Goal: Task Accomplishment & Management: Complete application form

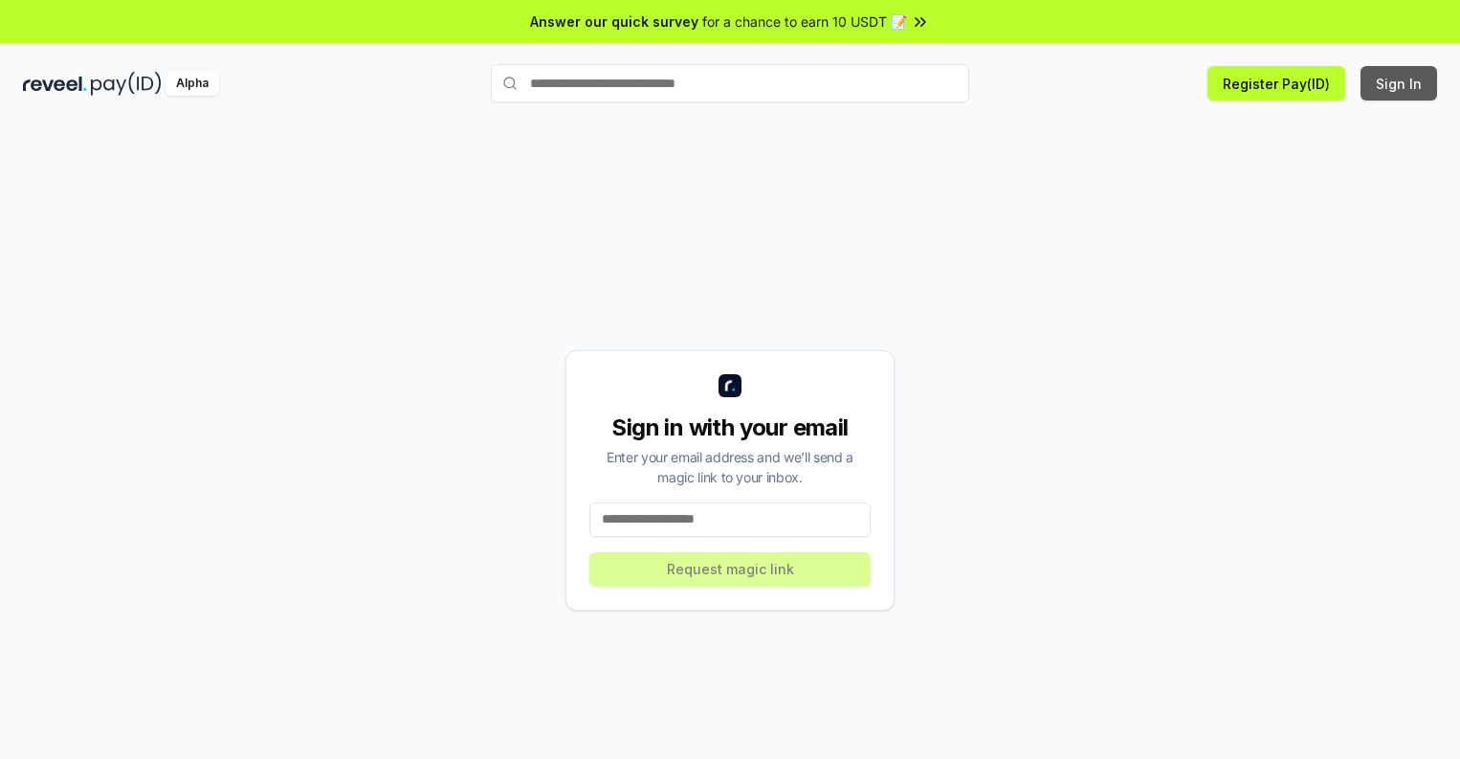
click at [1399, 83] on button "Sign In" at bounding box center [1398, 83] width 77 height 34
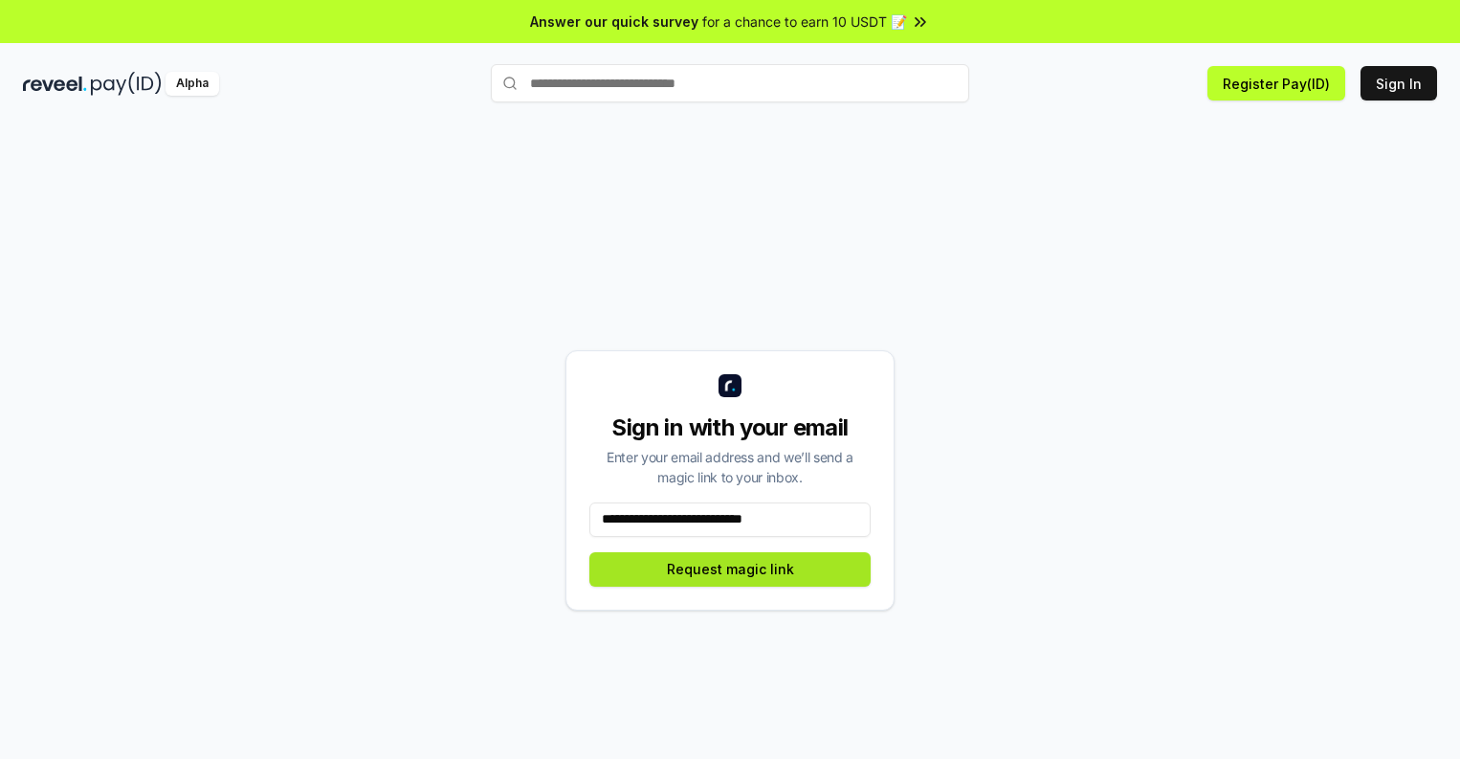
type input "**********"
click at [730, 568] on button "Request magic link" at bounding box center [729, 569] width 281 height 34
